Goal: Task Accomplishment & Management: Manage account settings

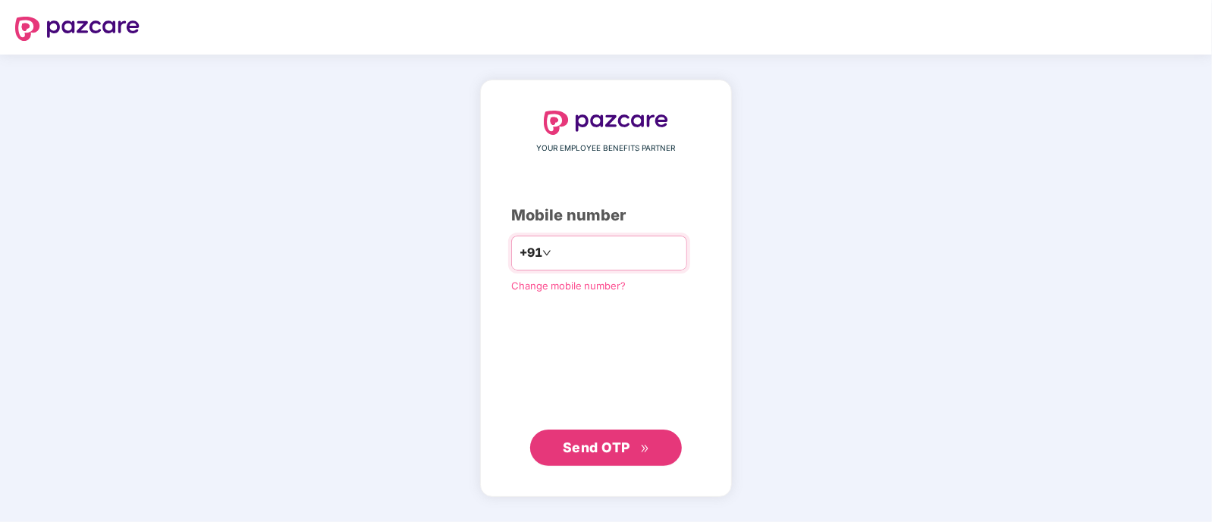
click at [562, 255] on input "number" at bounding box center [616, 253] width 124 height 24
type input "**********"
click at [591, 453] on span "Send OTP" at bounding box center [596, 448] width 67 height 16
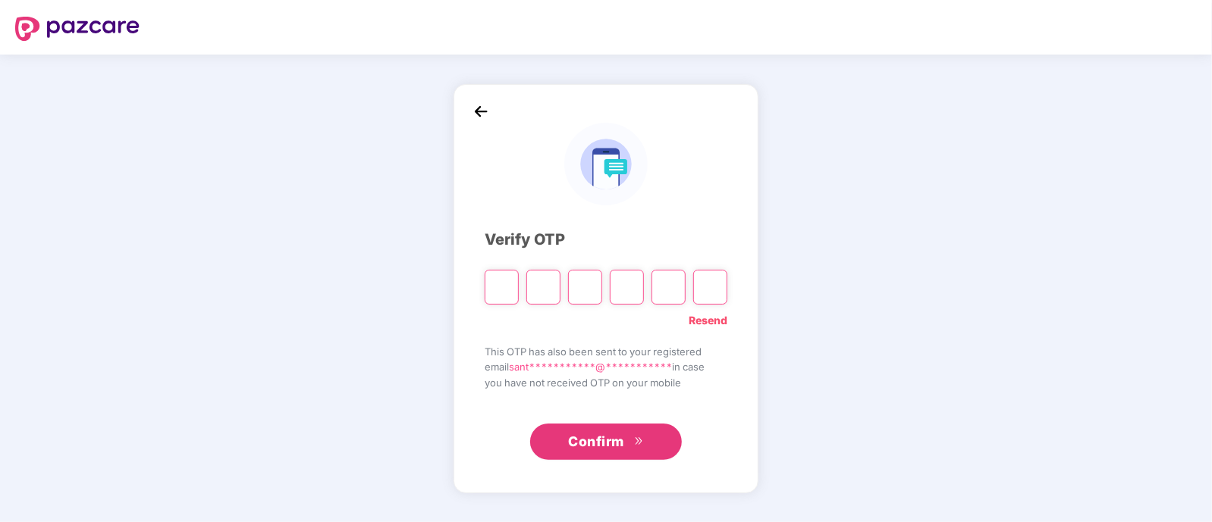
type input "*"
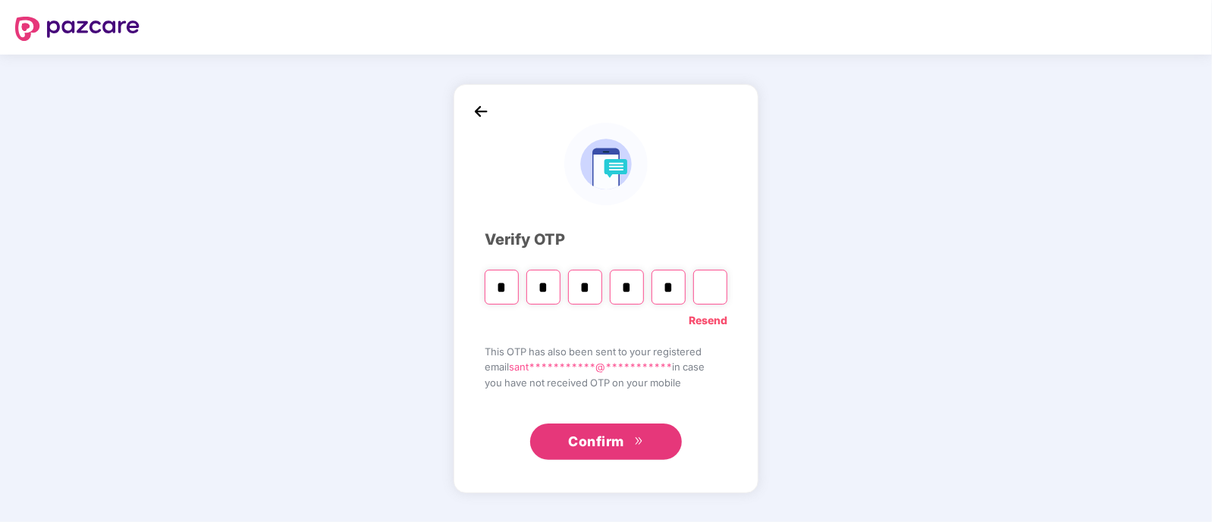
type input "*"
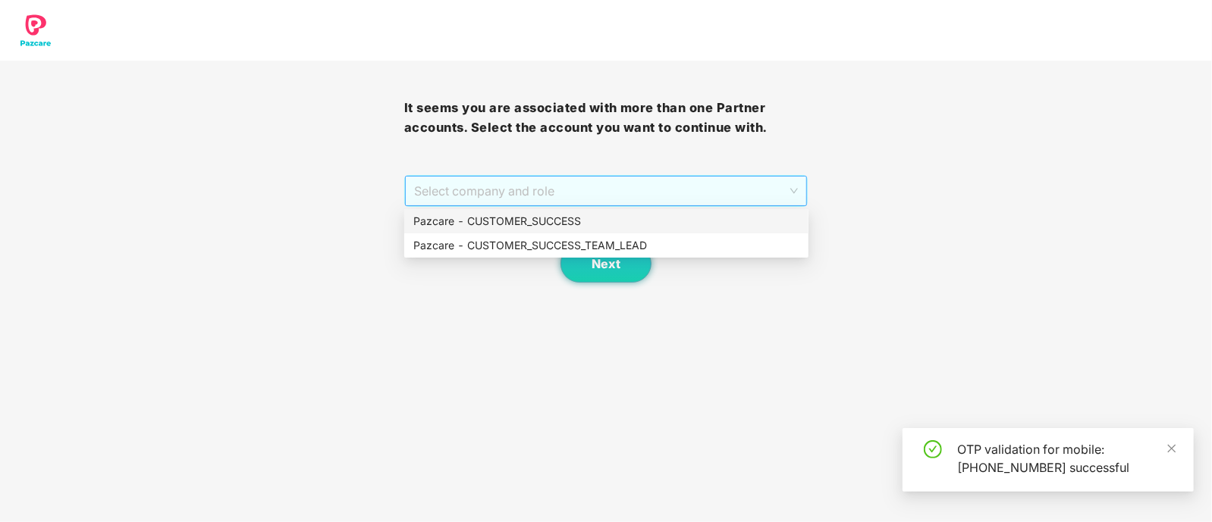
click at [475, 196] on span "Select company and role" at bounding box center [606, 191] width 384 height 29
click at [530, 243] on div "Pazcare - CUSTOMER_SUCCESS_TEAM_LEAD" at bounding box center [606, 245] width 386 height 17
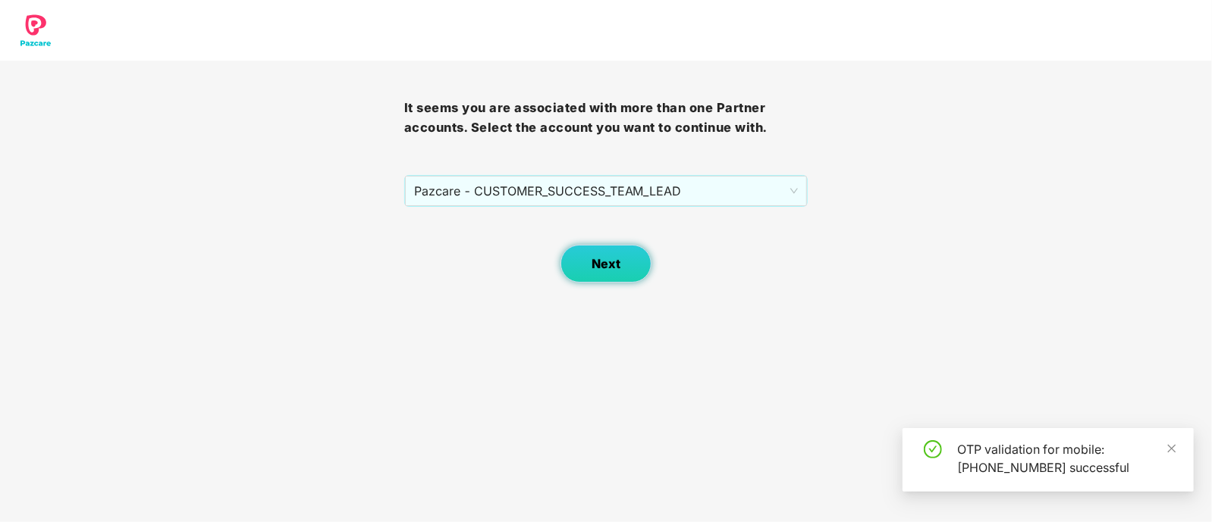
click at [599, 259] on span "Next" at bounding box center [605, 264] width 29 height 14
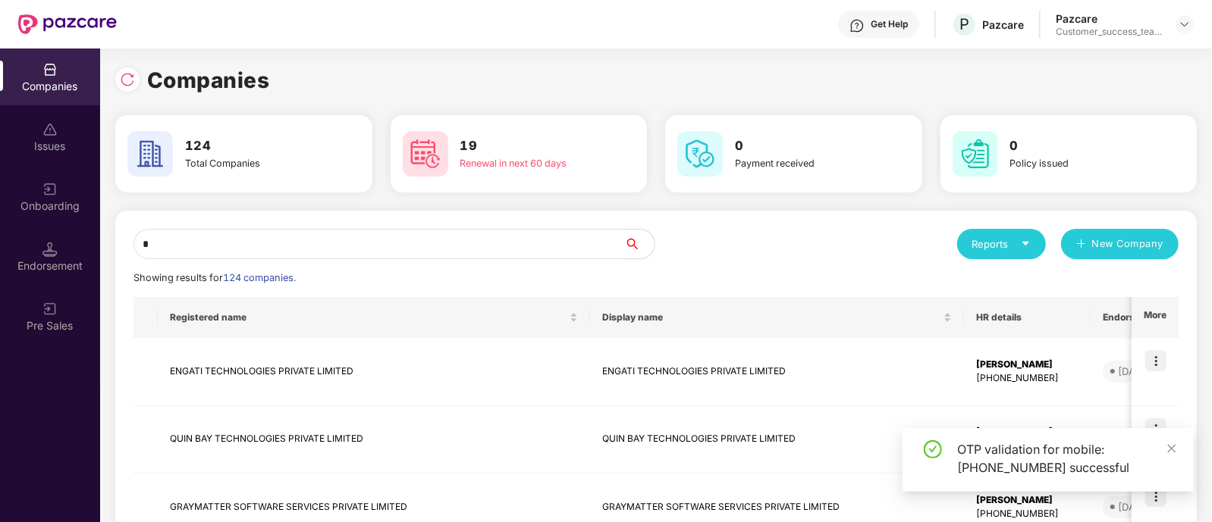
click at [418, 237] on input "*" at bounding box center [378, 244] width 491 height 30
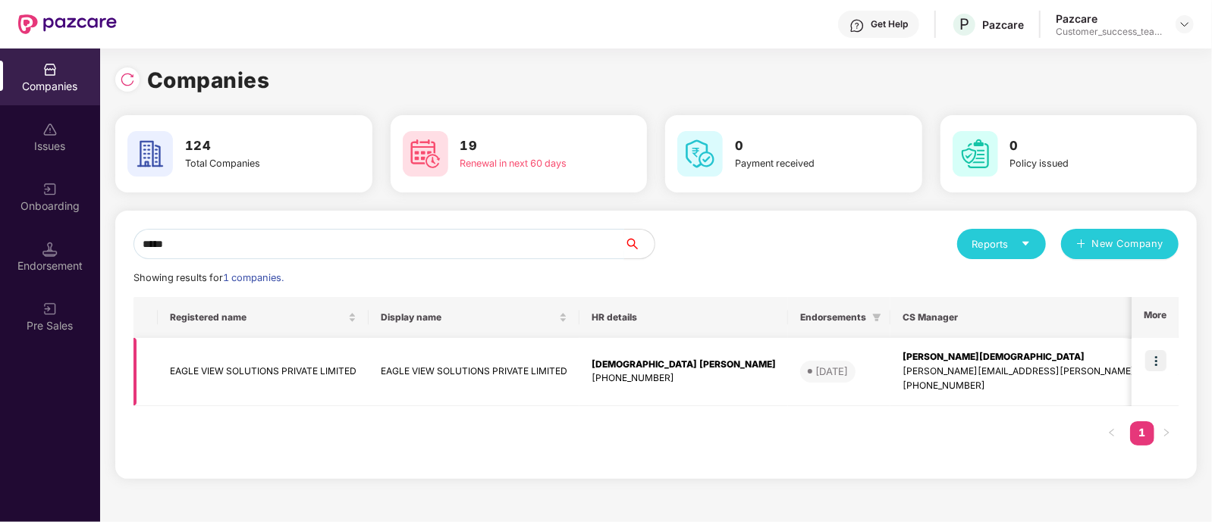
type input "*****"
click at [1160, 362] on img at bounding box center [1155, 360] width 21 height 21
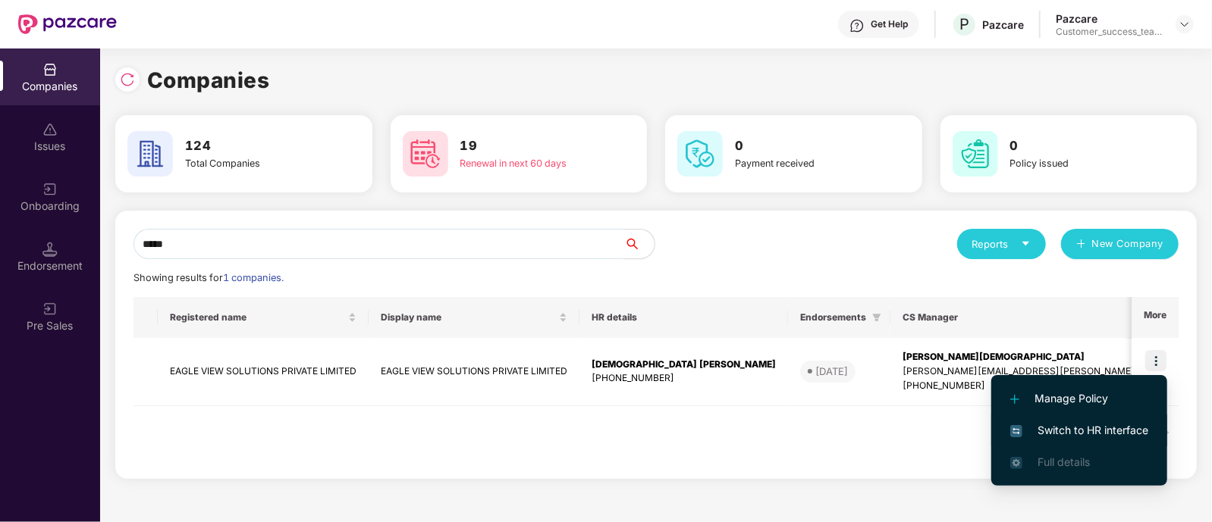
click at [1104, 430] on span "Switch to HR interface" at bounding box center [1079, 430] width 138 height 17
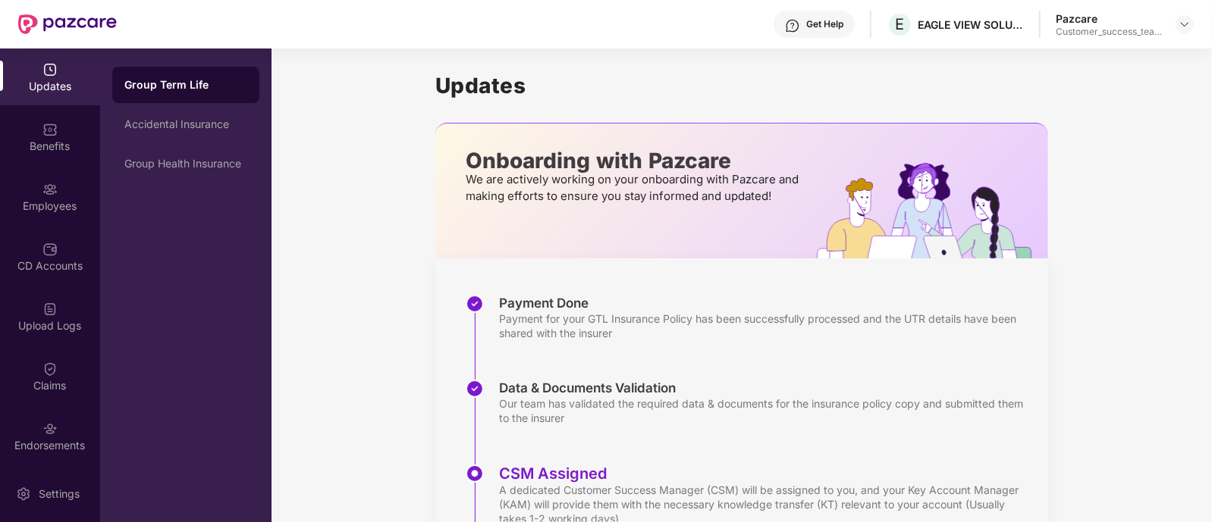
click at [70, 194] on div "Employees" at bounding box center [50, 196] width 100 height 57
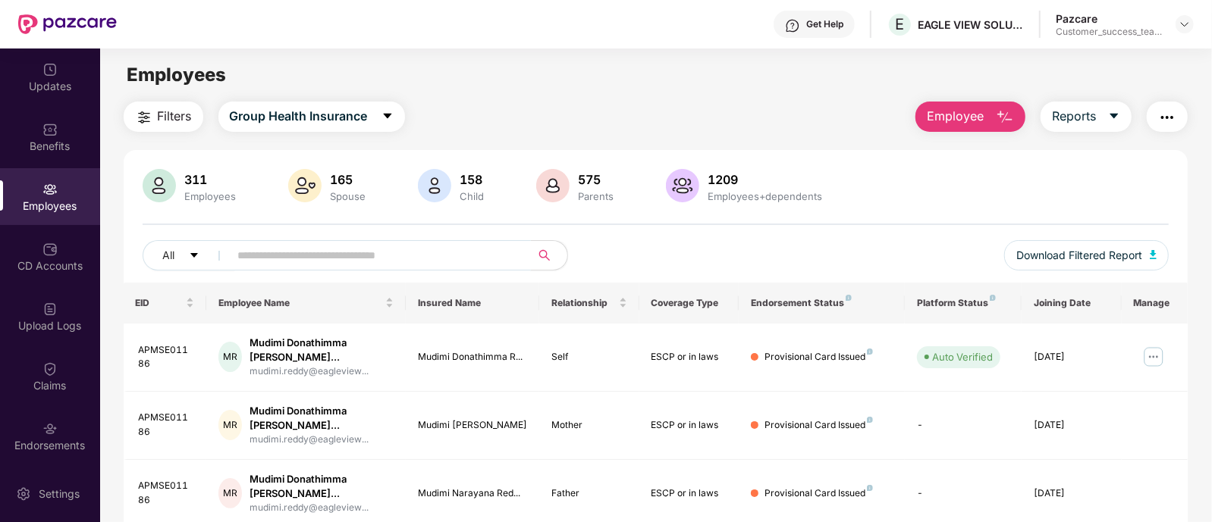
click at [414, 248] on input "text" at bounding box center [374, 255] width 272 height 23
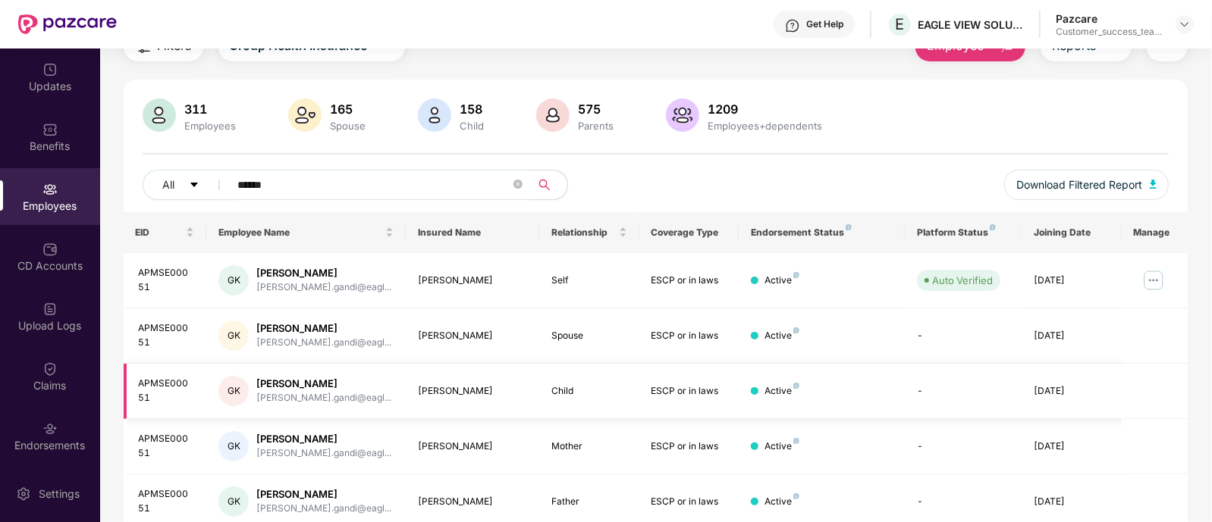
scroll to position [71, 0]
type input "******"
click at [1164, 278] on img at bounding box center [1153, 280] width 24 height 24
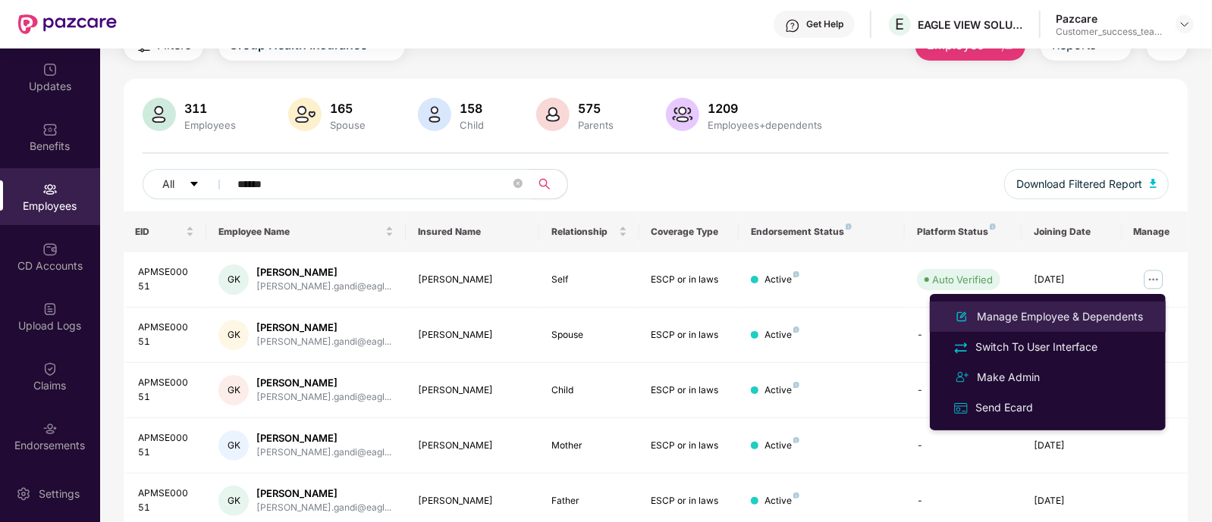
click at [1088, 315] on div "Manage Employee & Dependents" at bounding box center [1059, 317] width 172 height 17
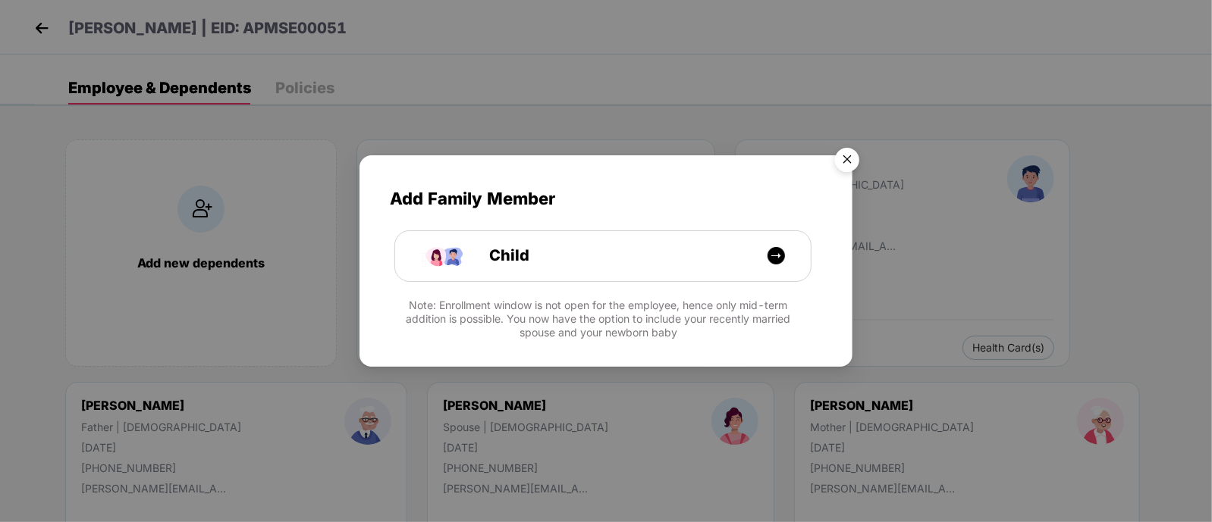
click at [852, 158] on img "Close" at bounding box center [847, 162] width 42 height 42
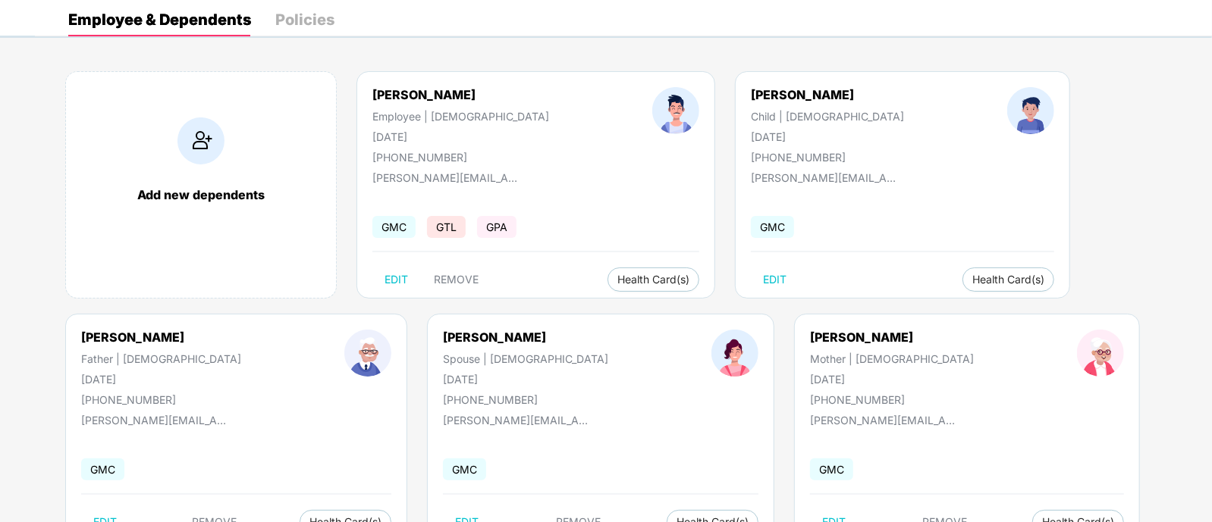
scroll to position [125, 0]
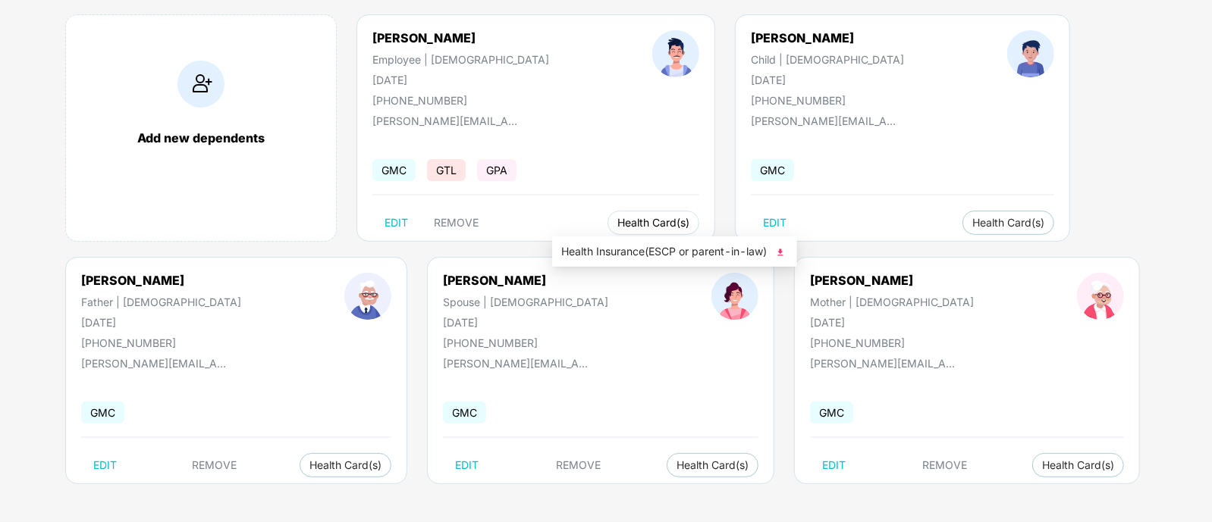
click at [617, 219] on span "Health Card(s)" at bounding box center [653, 223] width 72 height 8
click at [644, 251] on span "Health Insurance(ESCP or parent-in-law)" at bounding box center [674, 251] width 227 height 17
